Goal: Book appointment/travel/reservation

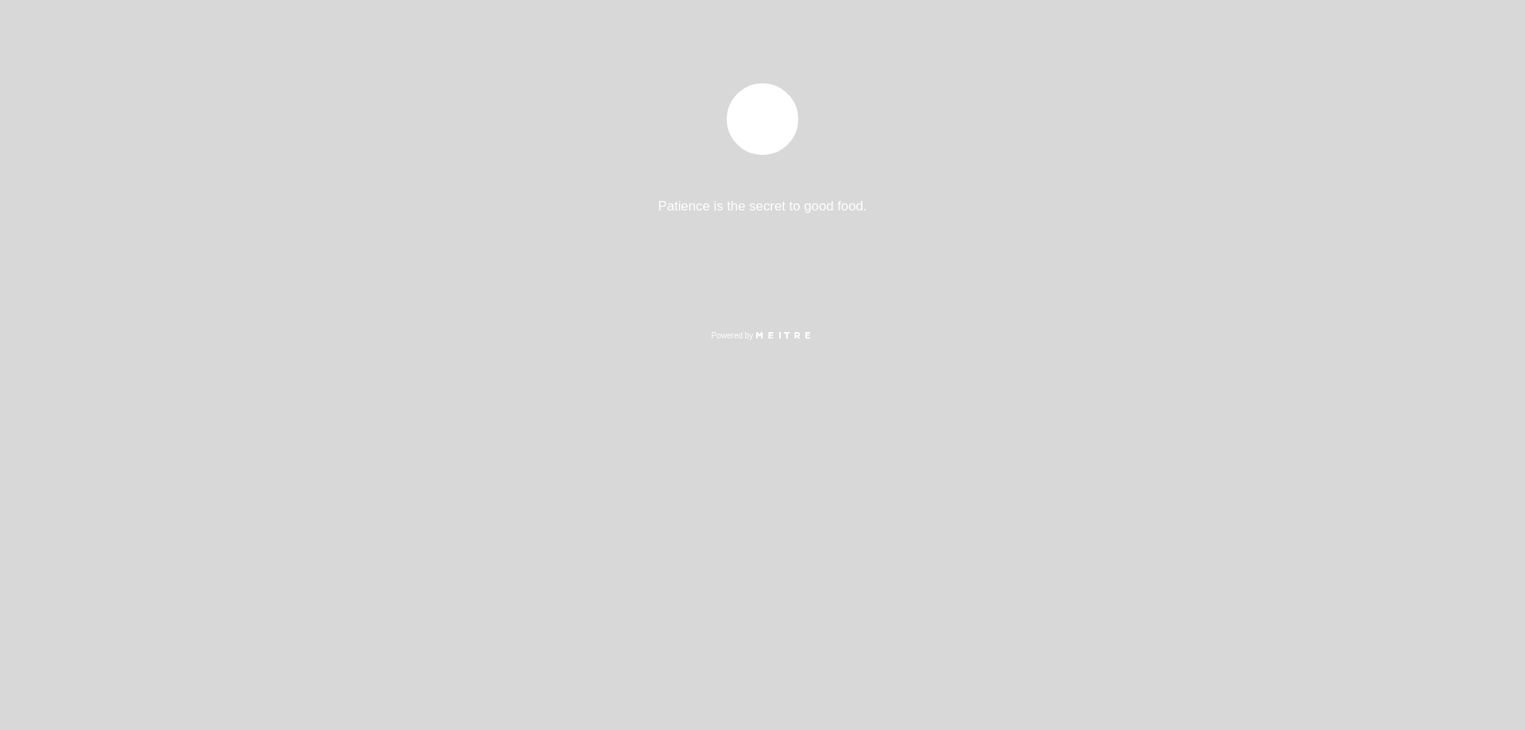
select select "es"
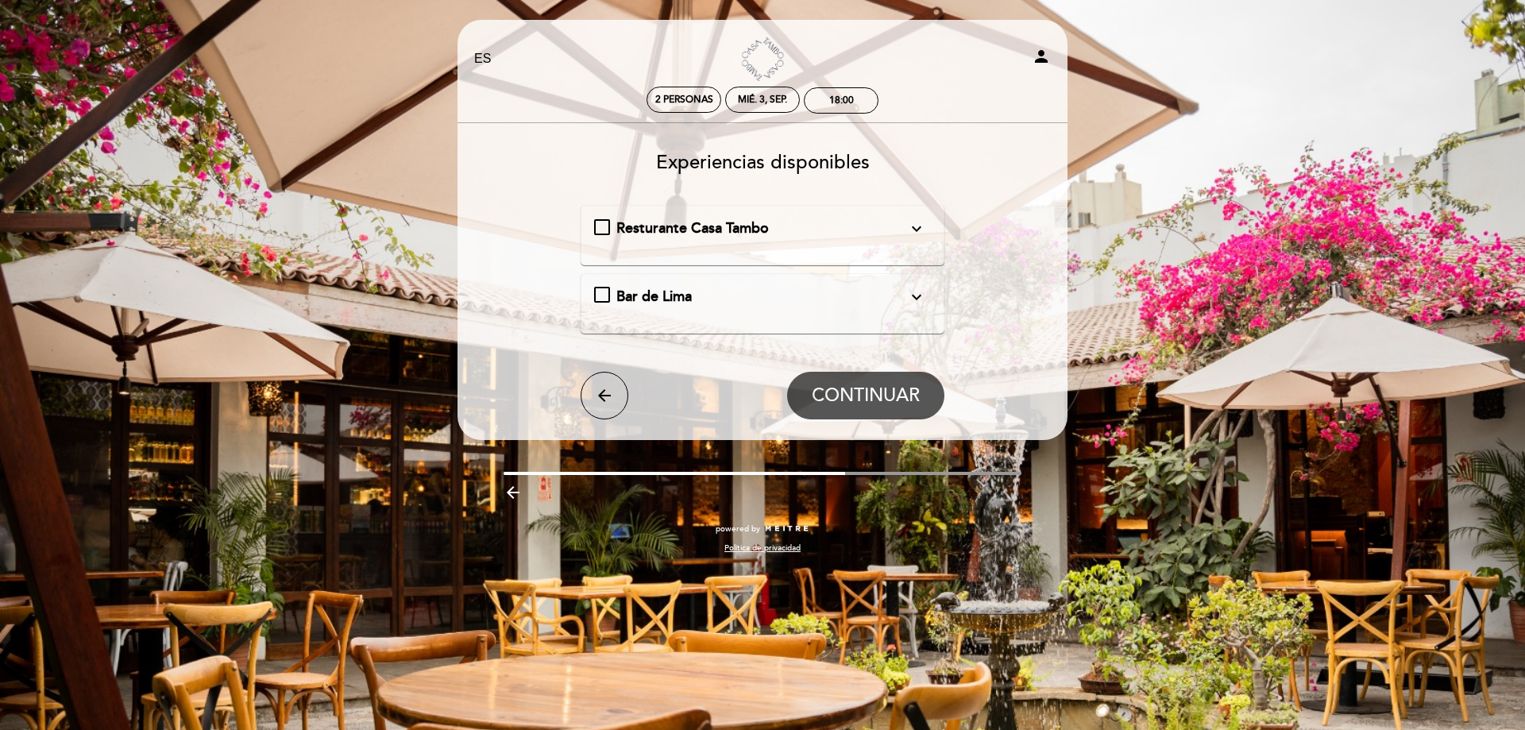
click at [608, 225] on div "Resturante Casa Tambo expand_more En nuestra amplia terraza o interiores acoged…" at bounding box center [763, 228] width 338 height 21
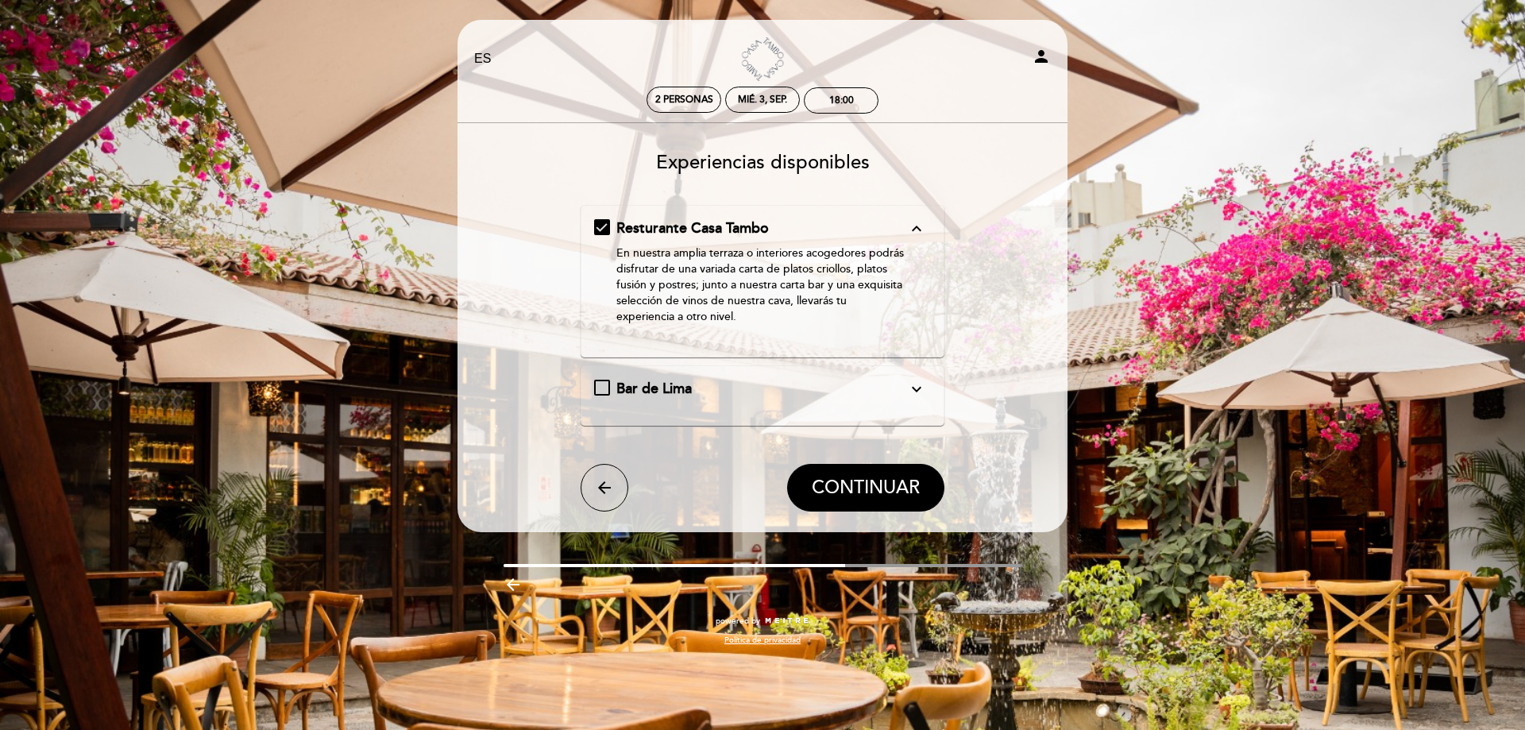
drag, startPoint x: 850, startPoint y: 486, endPoint x: 856, endPoint y: 119, distance: 367.0
click at [861, 156] on div "Experiencias disponibles Resturante [GEOGRAPHIC_DATA] expand_less En nuestra am…" at bounding box center [763, 326] width 588 height 372
click at [848, 100] on div "18:00" at bounding box center [841, 101] width 25 height 12
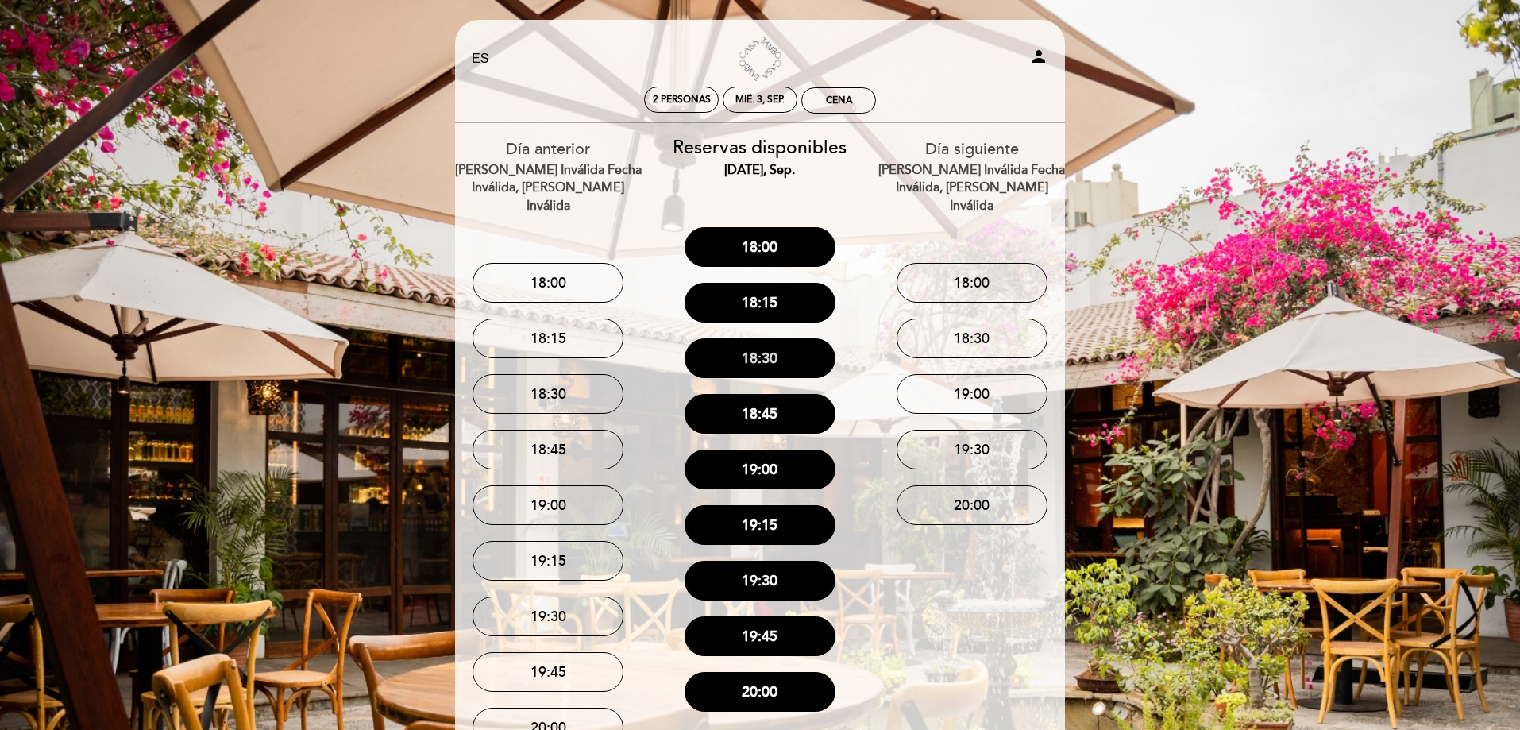
click at [779, 352] on button "18:30" at bounding box center [760, 358] width 151 height 40
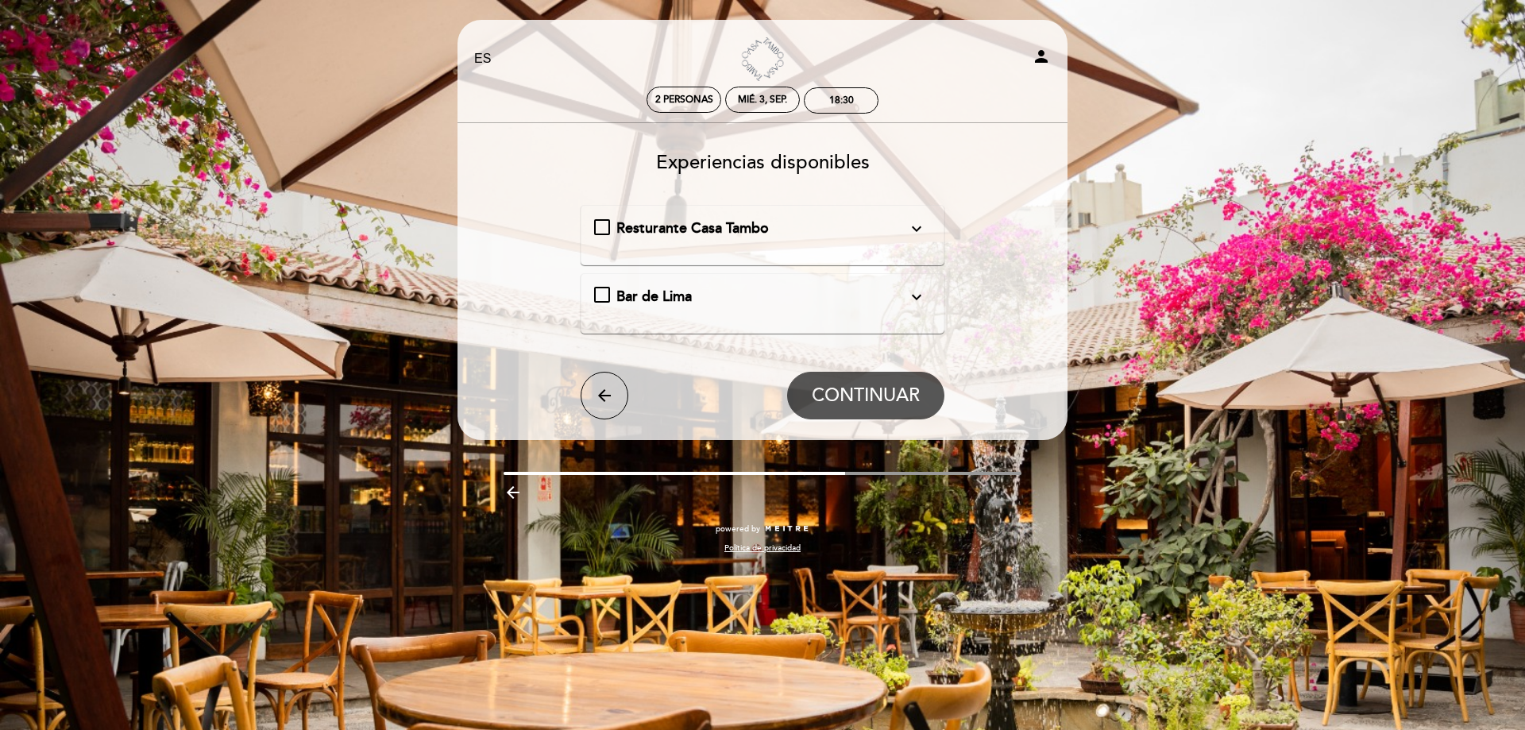
click at [604, 220] on div "Resturante Casa Tambo expand_more En nuestra amplia terraza o interiores acoged…" at bounding box center [763, 228] width 338 height 21
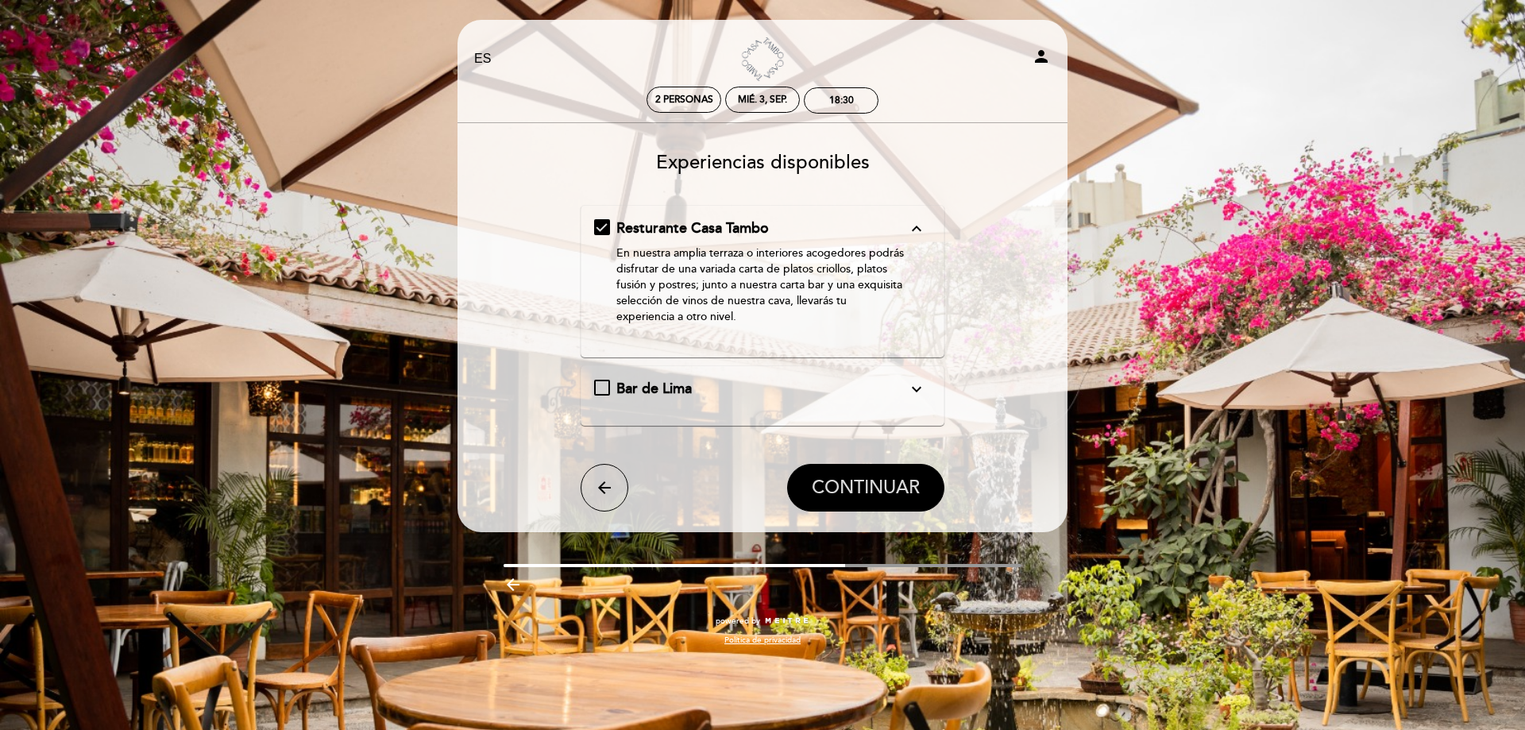
click at [882, 484] on span "CONTINUAR" at bounding box center [866, 488] width 108 height 22
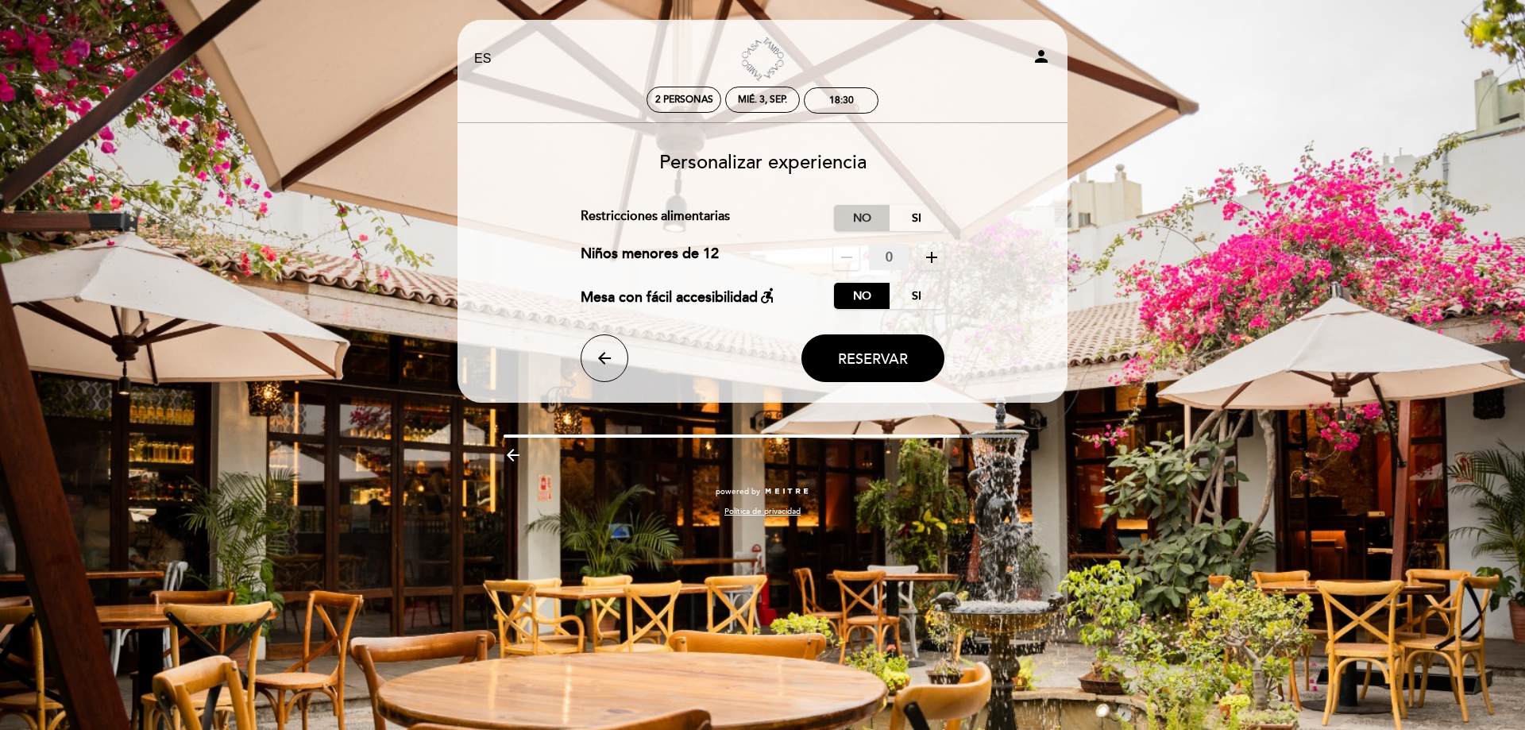
click at [866, 220] on label "No" at bounding box center [862, 218] width 56 height 26
